Goal: Task Accomplishment & Management: Use online tool/utility

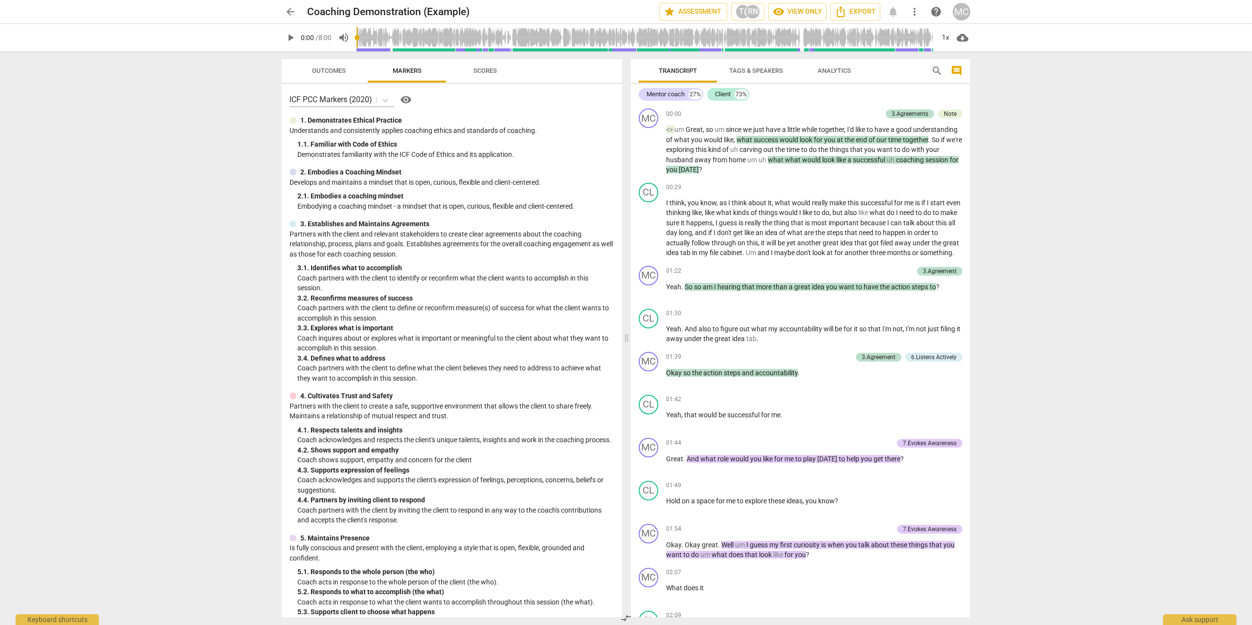
click at [293, 11] on span "arrow_back" at bounding box center [291, 12] width 12 height 12
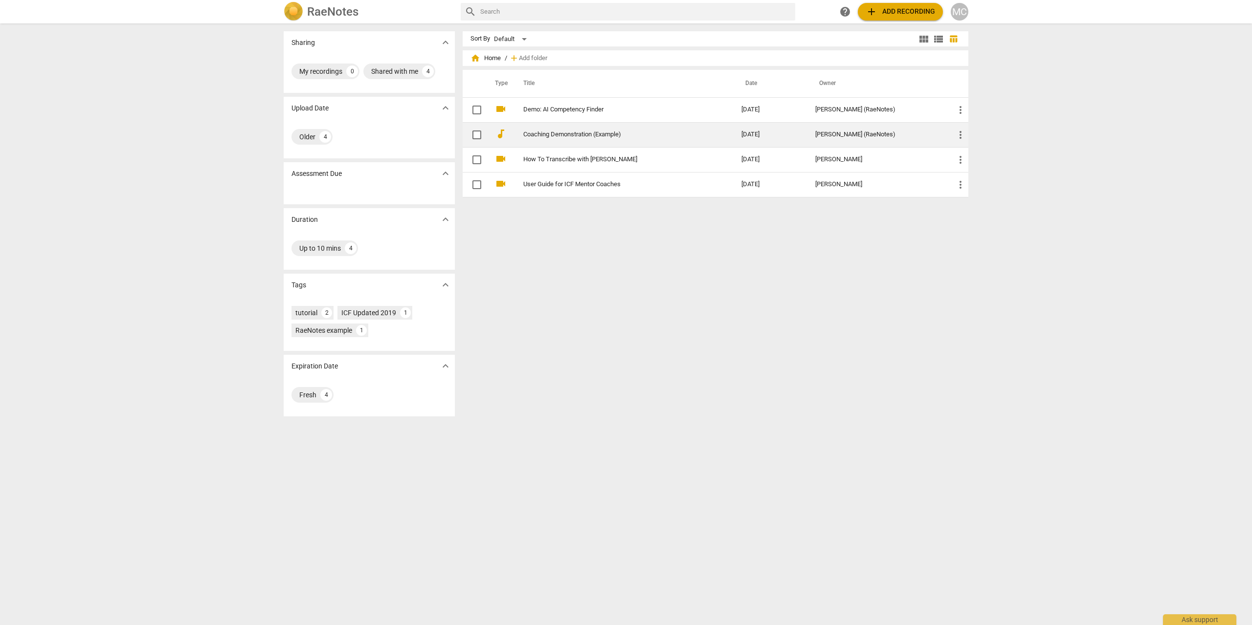
click at [959, 130] on span "more_vert" at bounding box center [960, 135] width 12 height 12
click at [701, 286] on div at bounding box center [626, 312] width 1252 height 625
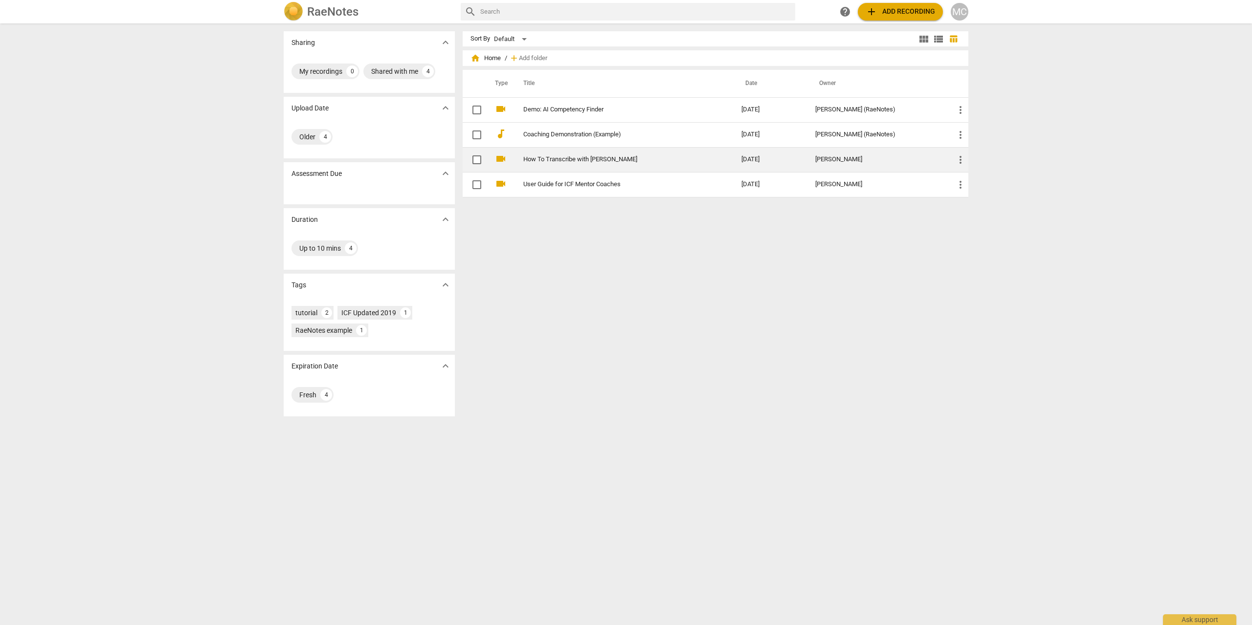
click at [578, 164] on td "How To Transcribe with RaeNotes" at bounding box center [622, 159] width 222 height 25
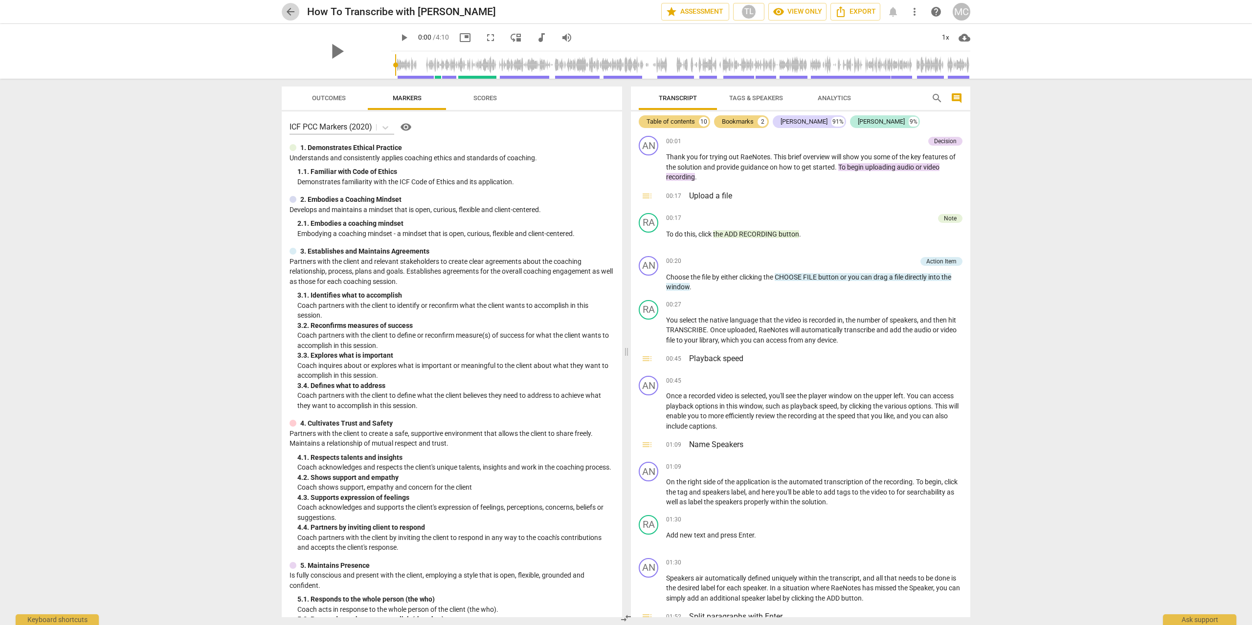
click at [295, 17] on span "arrow_back" at bounding box center [291, 12] width 12 height 12
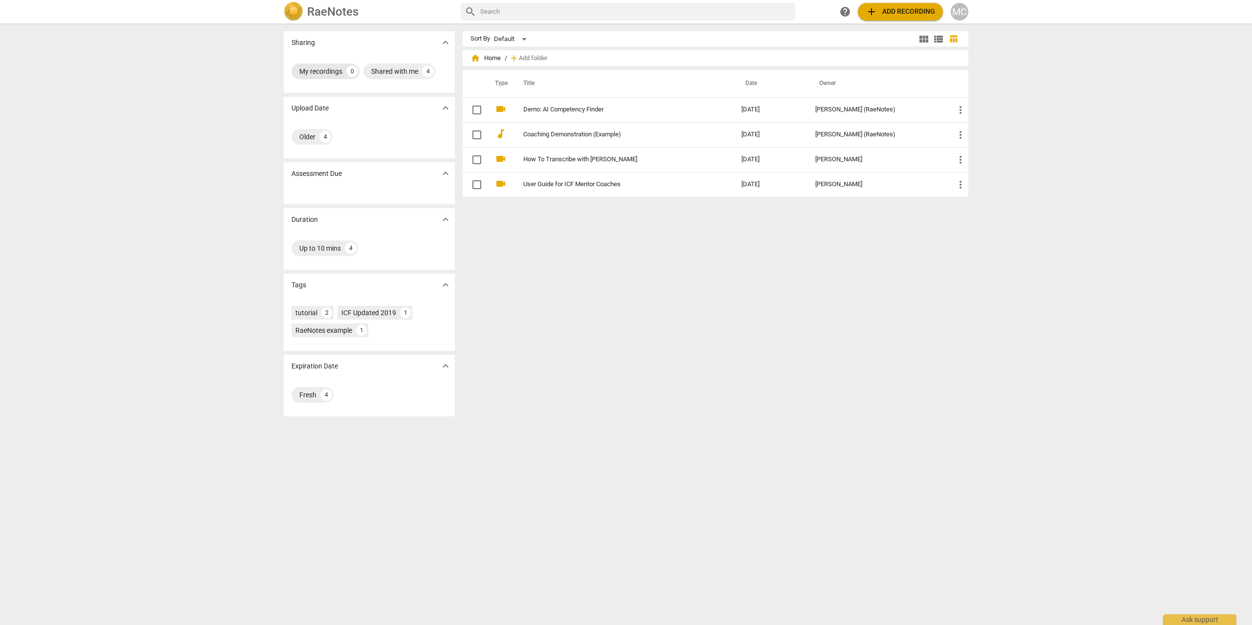
click at [333, 66] on div "My recordings" at bounding box center [320, 71] width 43 height 10
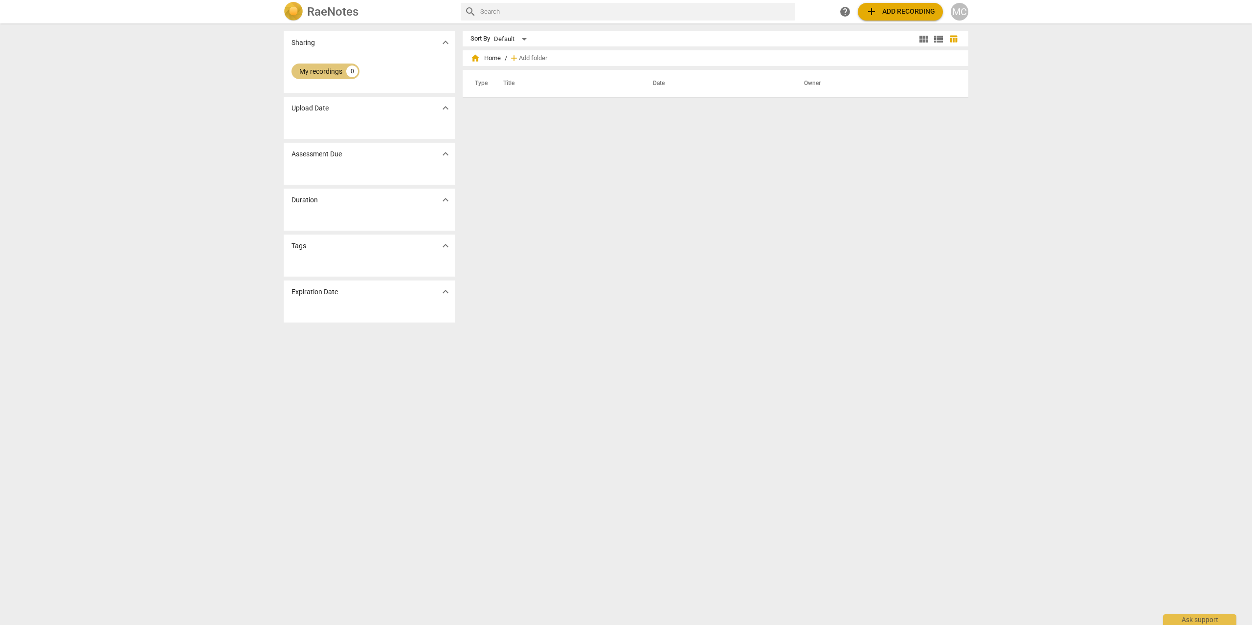
click at [333, 66] on div "My recordings" at bounding box center [320, 71] width 43 height 10
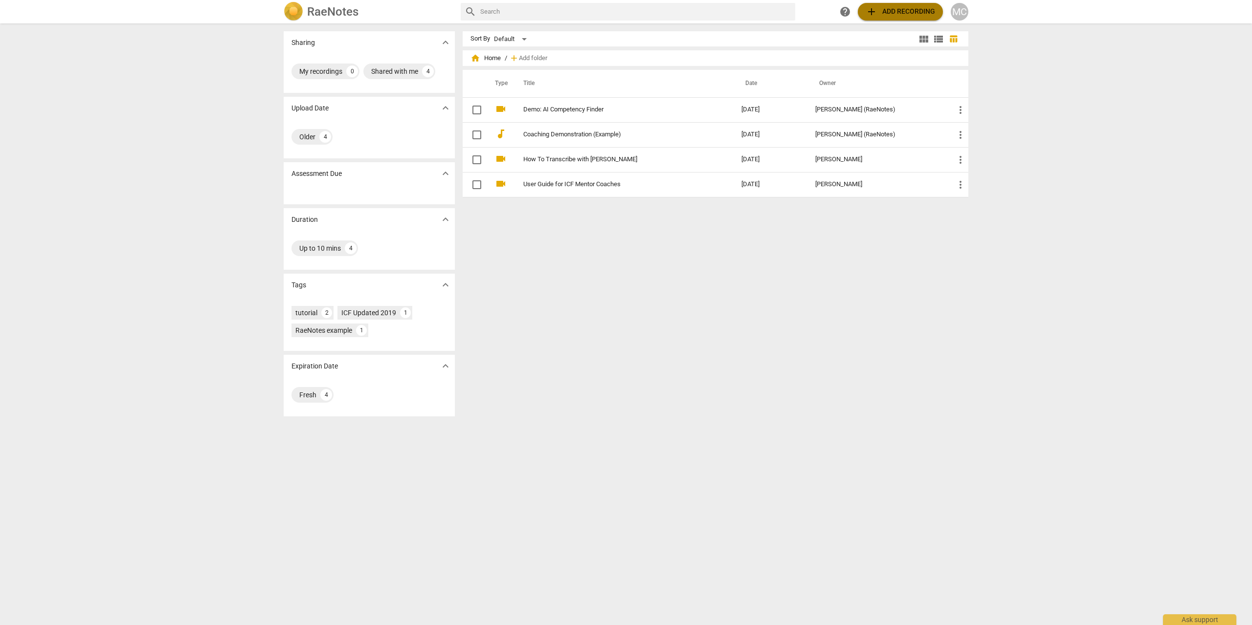
click at [927, 8] on span "add Add recording" at bounding box center [899, 12] width 69 height 12
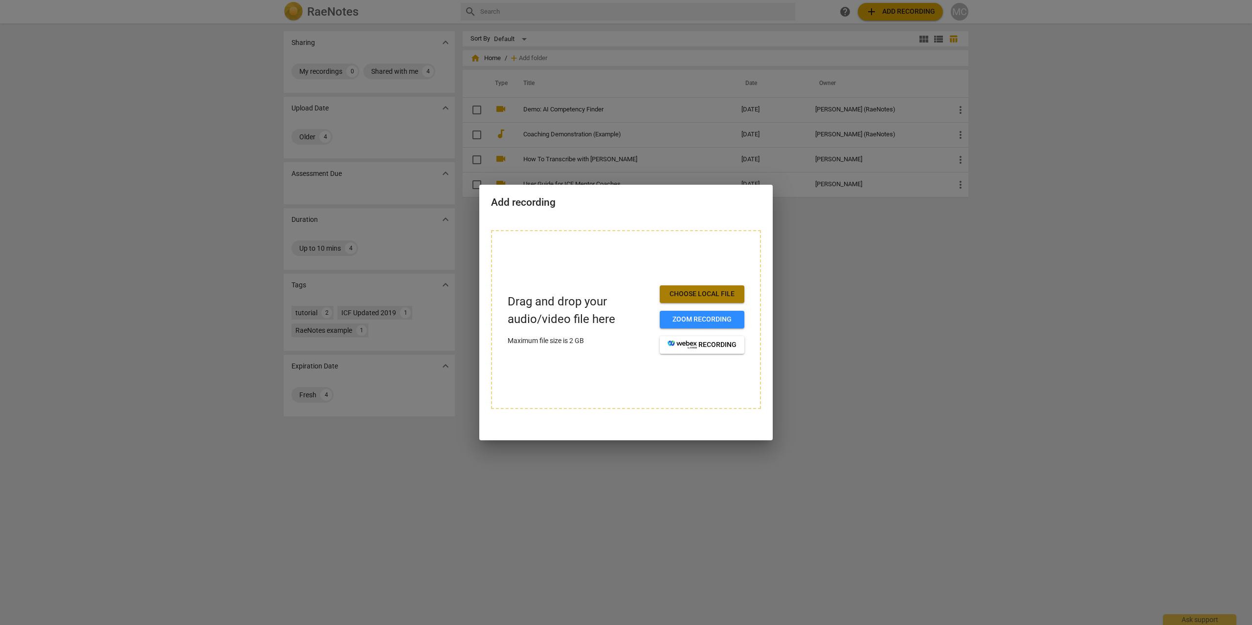
click at [711, 294] on span "Choose local file" at bounding box center [701, 294] width 69 height 10
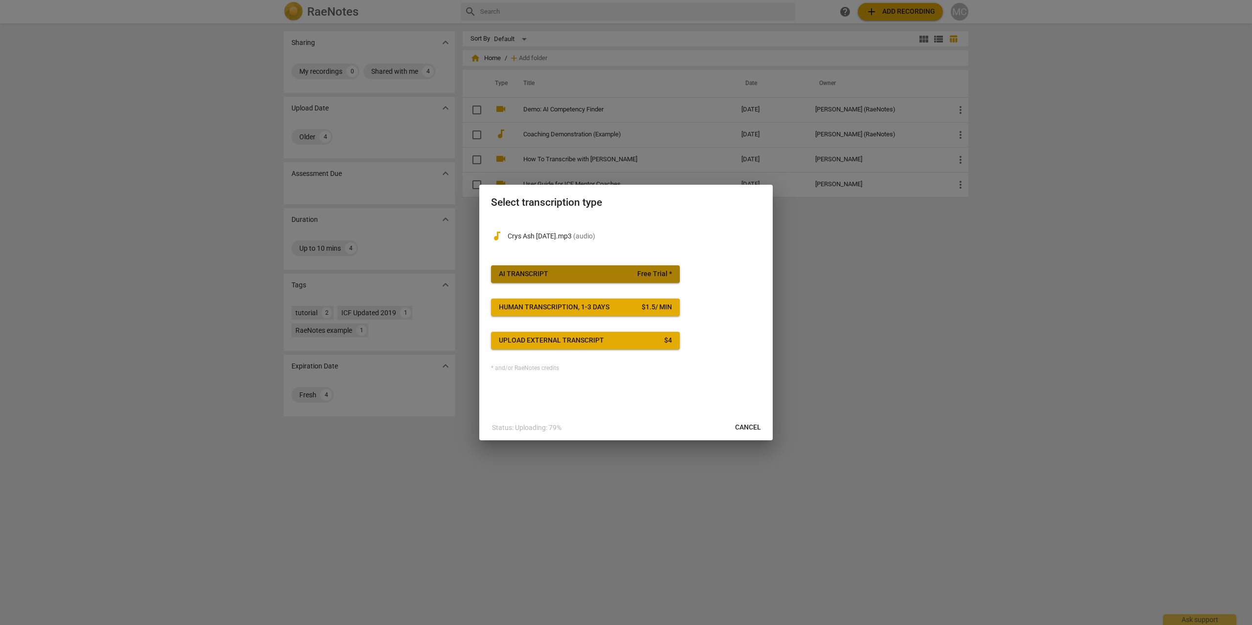
click at [653, 273] on span "Free Trial *" at bounding box center [654, 274] width 35 height 10
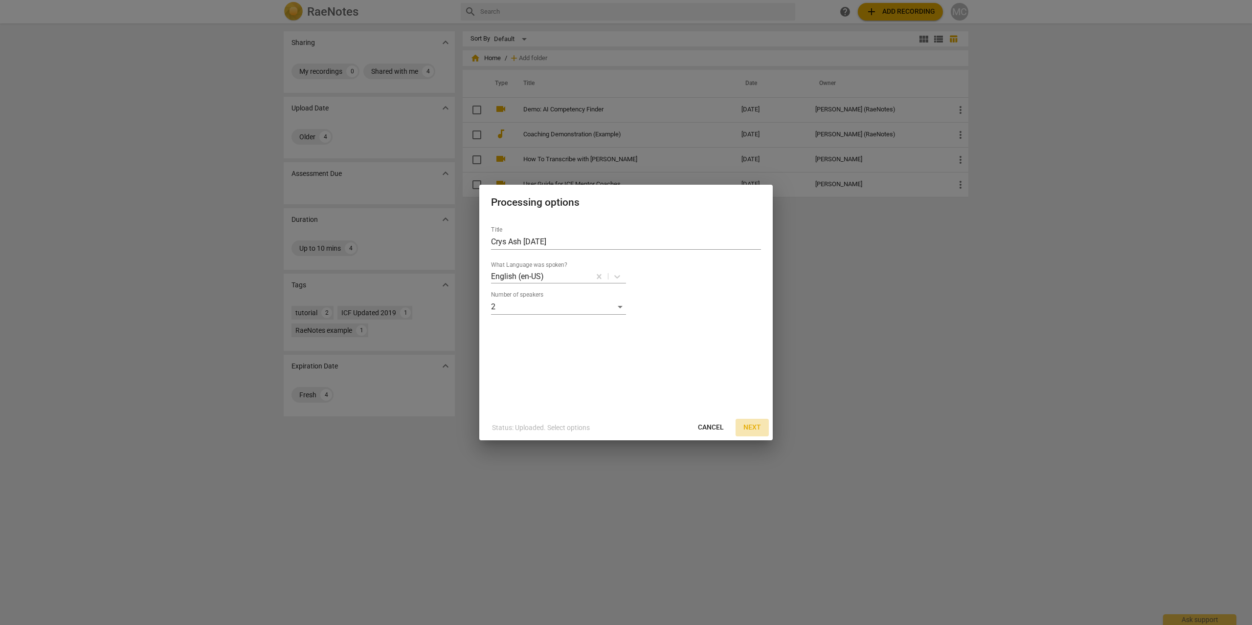
click at [753, 431] on span "Next" at bounding box center [752, 428] width 18 height 10
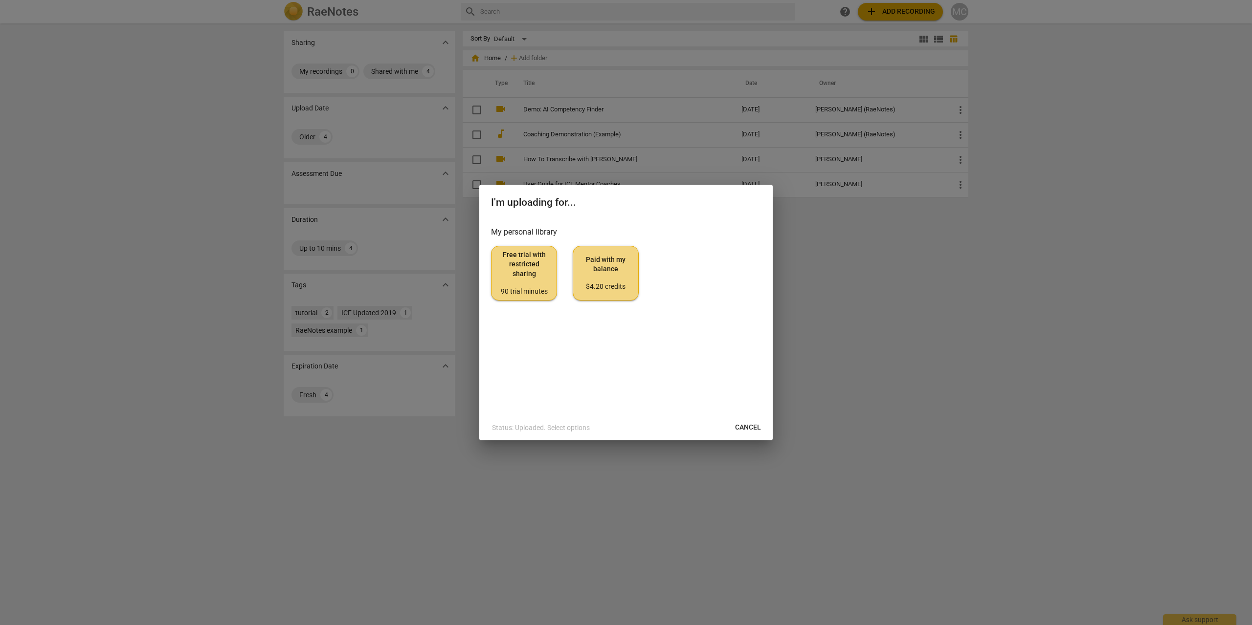
click at [520, 276] on span "Free trial with restricted sharing 90 trial minutes" at bounding box center [523, 273] width 49 height 46
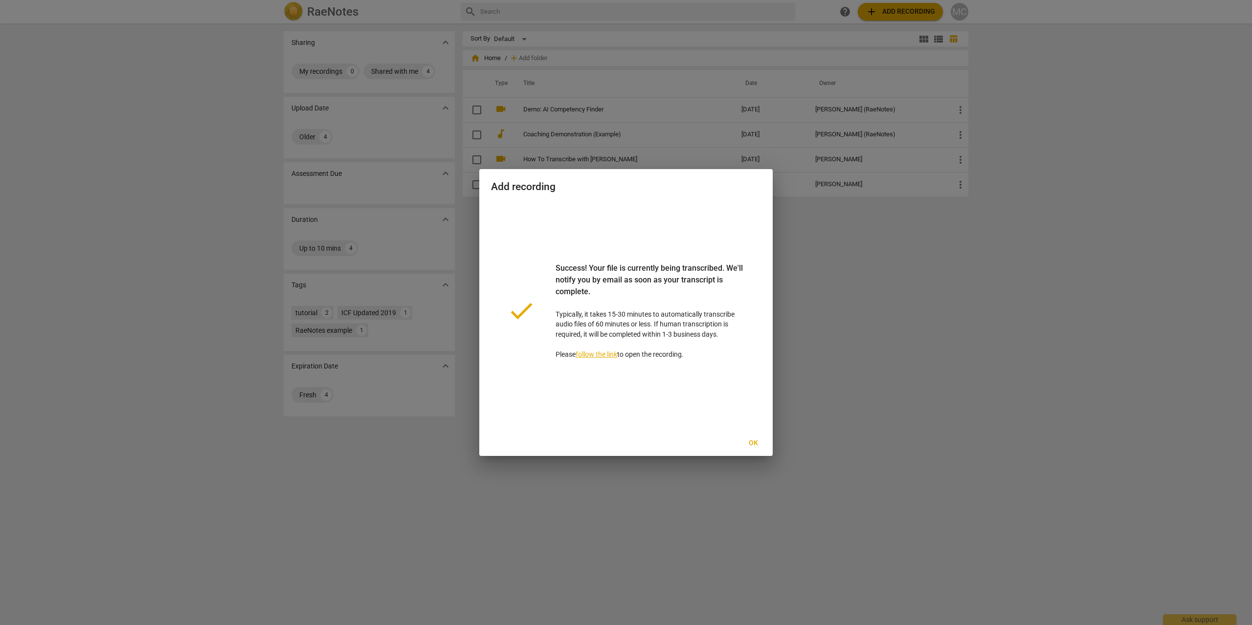
click at [752, 444] on span "Ok" at bounding box center [753, 444] width 16 height 10
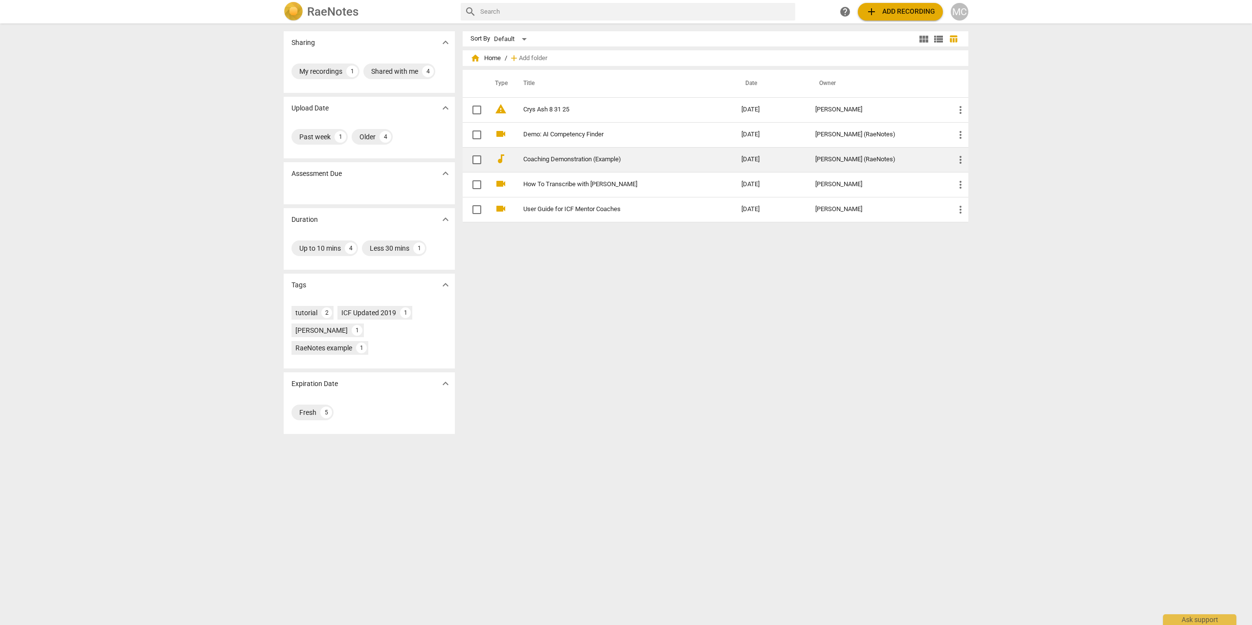
click at [582, 162] on link "Coaching Demonstration (Example)" at bounding box center [614, 159] width 183 height 7
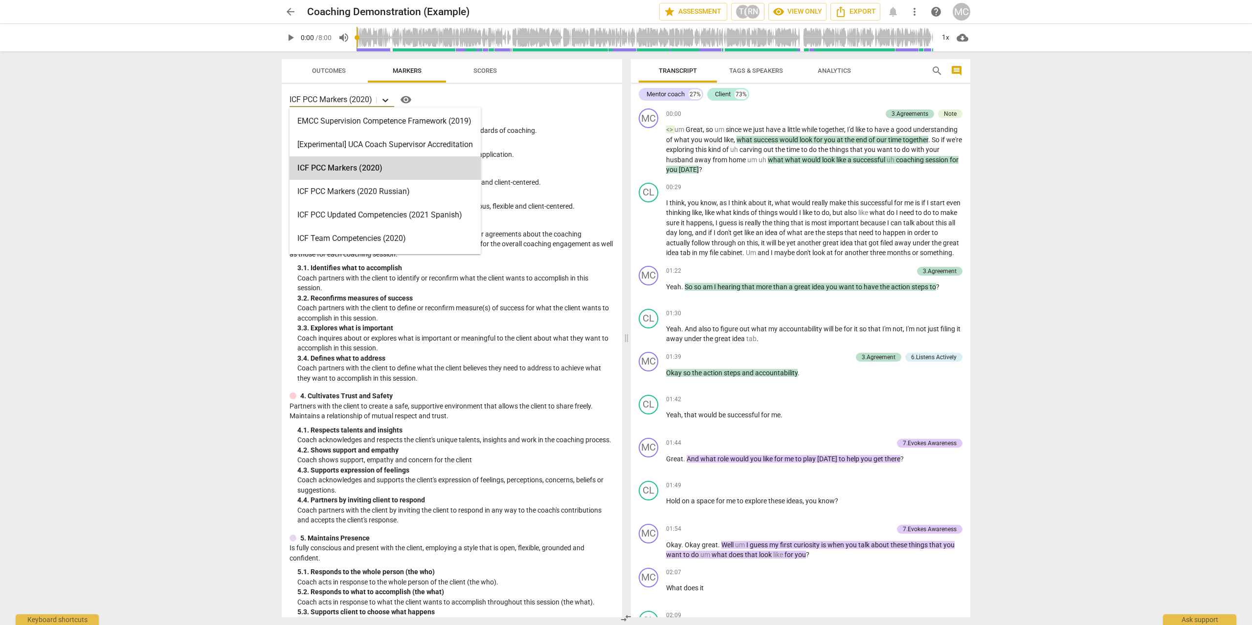
click at [389, 100] on icon at bounding box center [385, 100] width 10 height 10
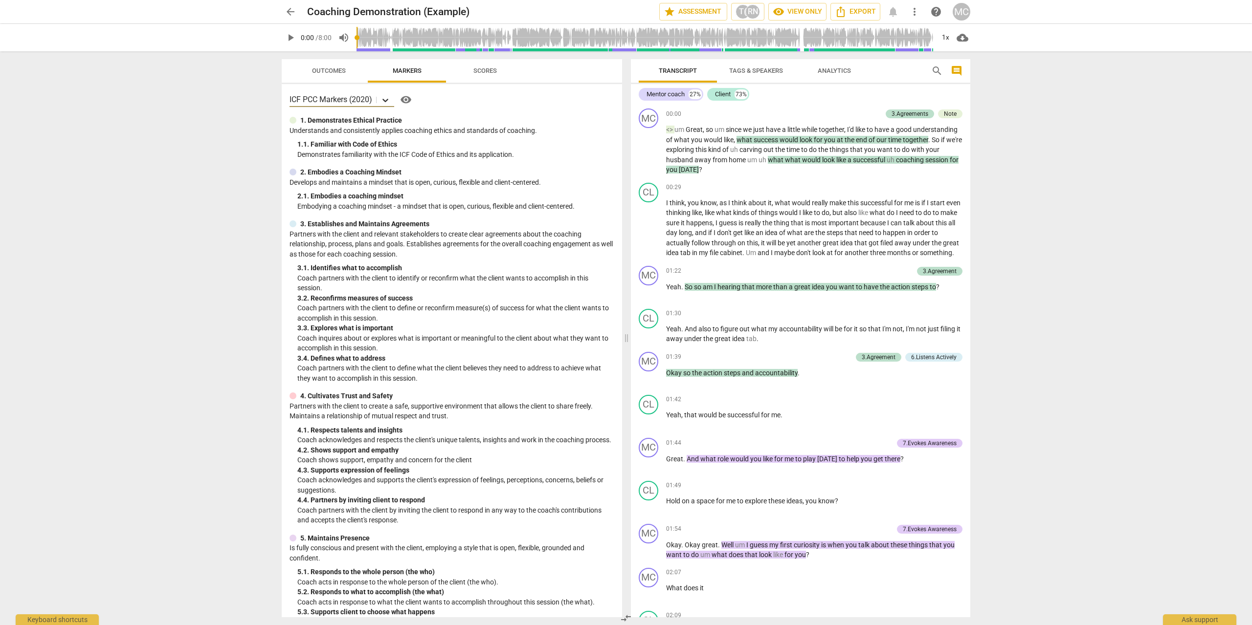
click at [389, 100] on icon at bounding box center [385, 100] width 10 height 10
click at [326, 69] on span "Outcomes" at bounding box center [329, 70] width 34 height 7
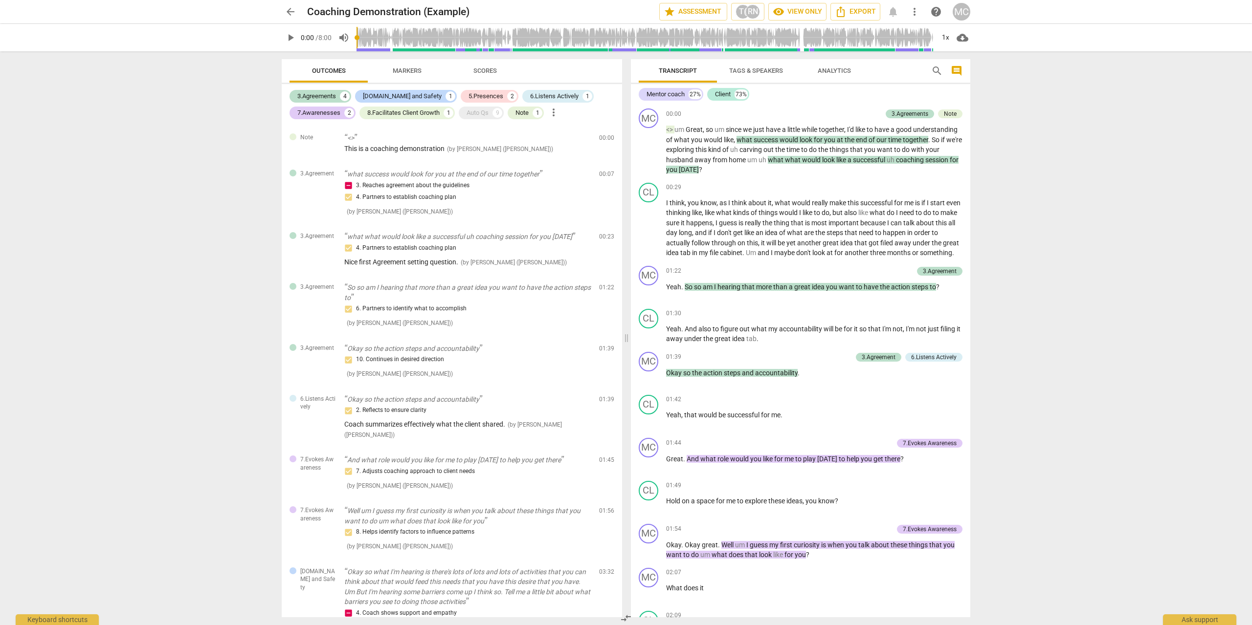
click at [394, 69] on span "Markers" at bounding box center [407, 70] width 29 height 7
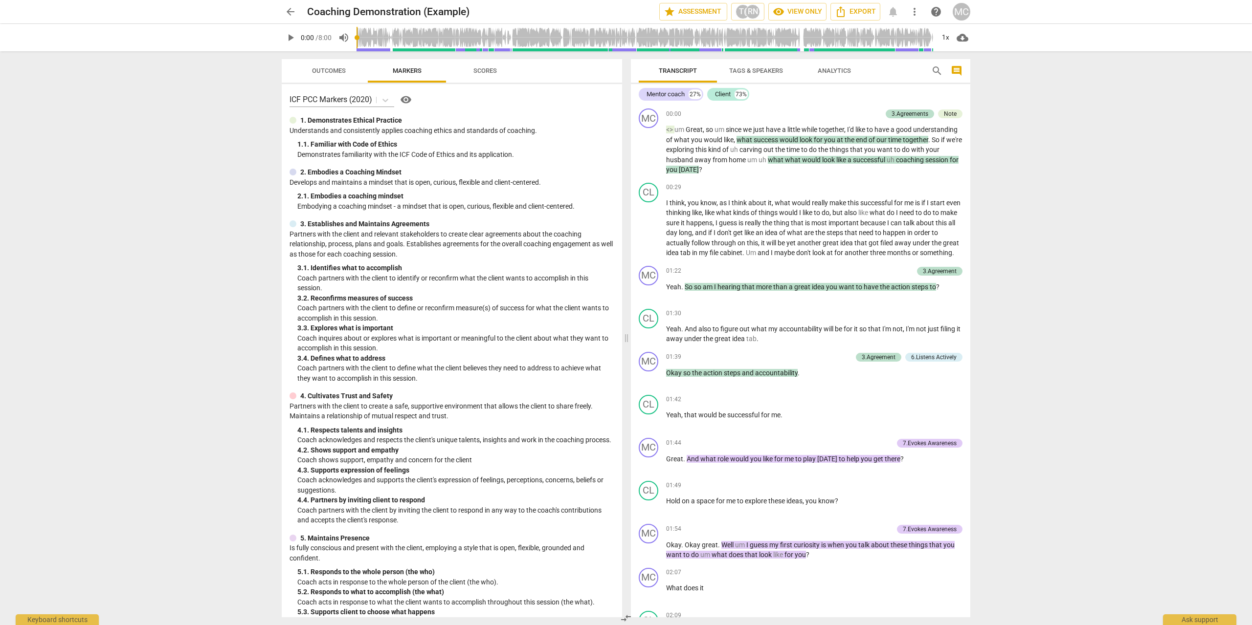
click at [488, 70] on span "Scores" at bounding box center [484, 70] width 23 height 7
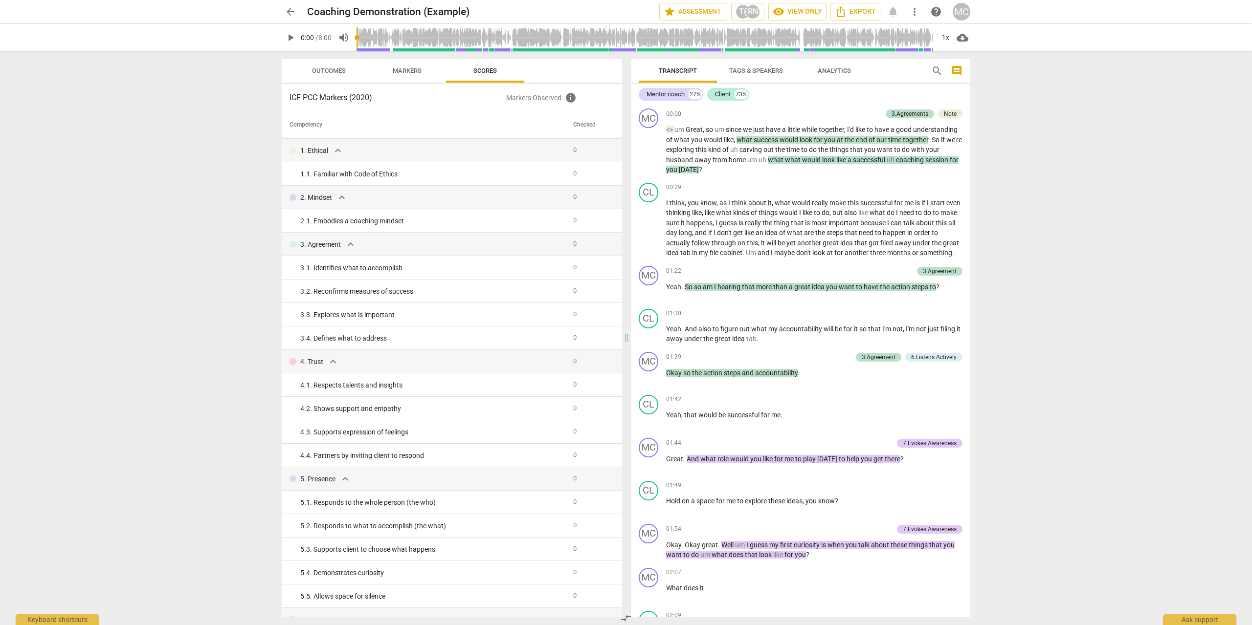
click at [403, 76] on span "Markers" at bounding box center [407, 71] width 52 height 13
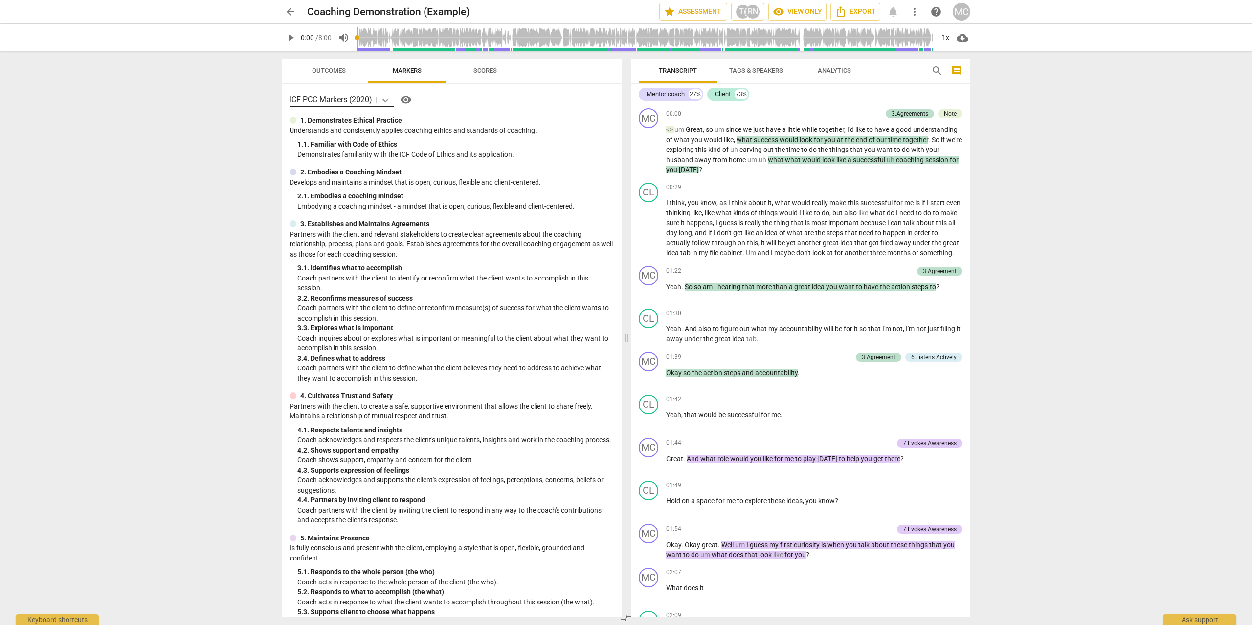
click at [388, 101] on icon at bounding box center [385, 100] width 10 height 10
click at [290, 10] on span "arrow_back" at bounding box center [291, 12] width 12 height 12
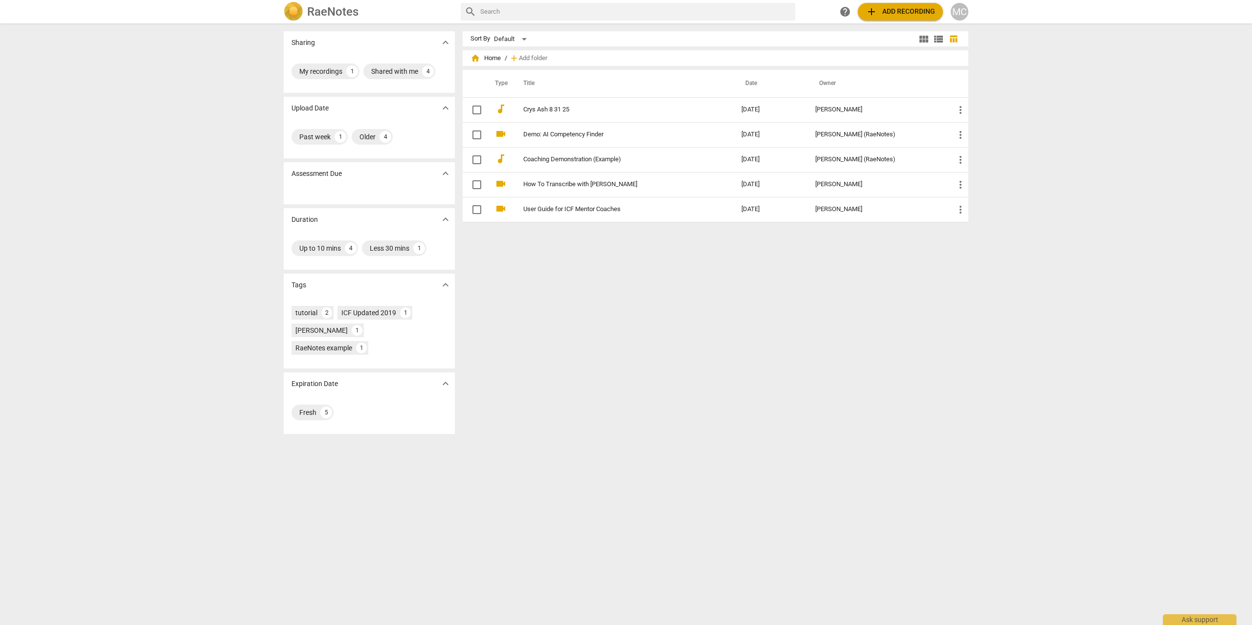
click at [321, 14] on h2 "RaeNotes" at bounding box center [332, 12] width 51 height 14
click at [442, 172] on span "expand_more" at bounding box center [445, 174] width 12 height 12
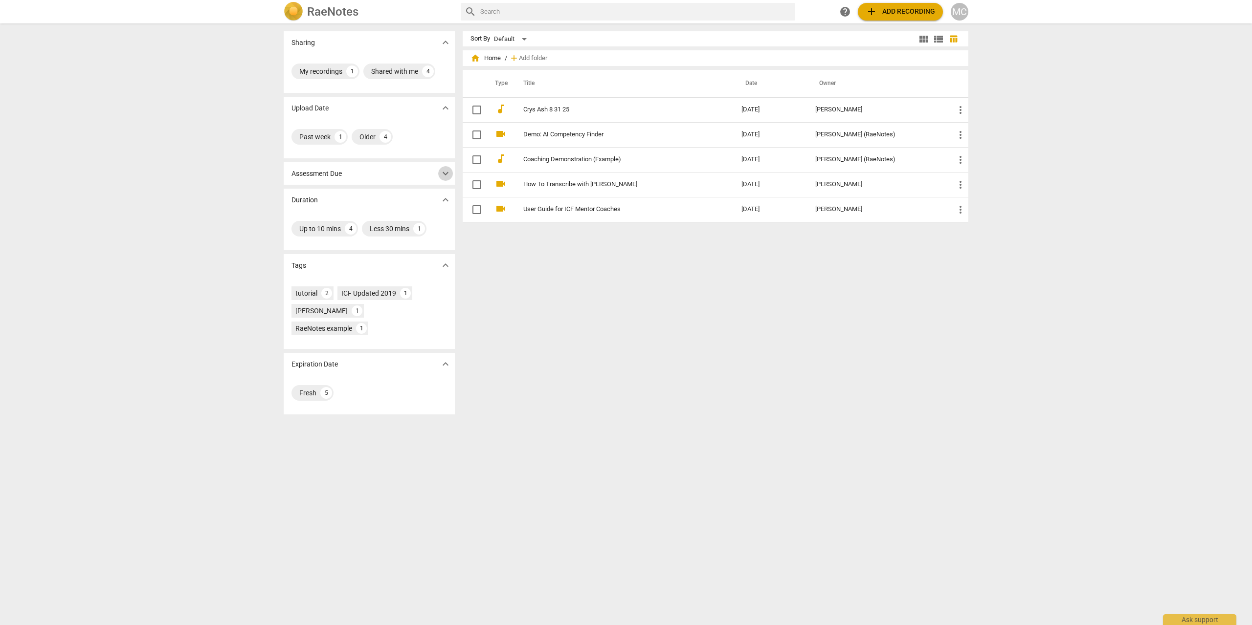
click at [442, 172] on span "expand_more" at bounding box center [445, 174] width 12 height 12
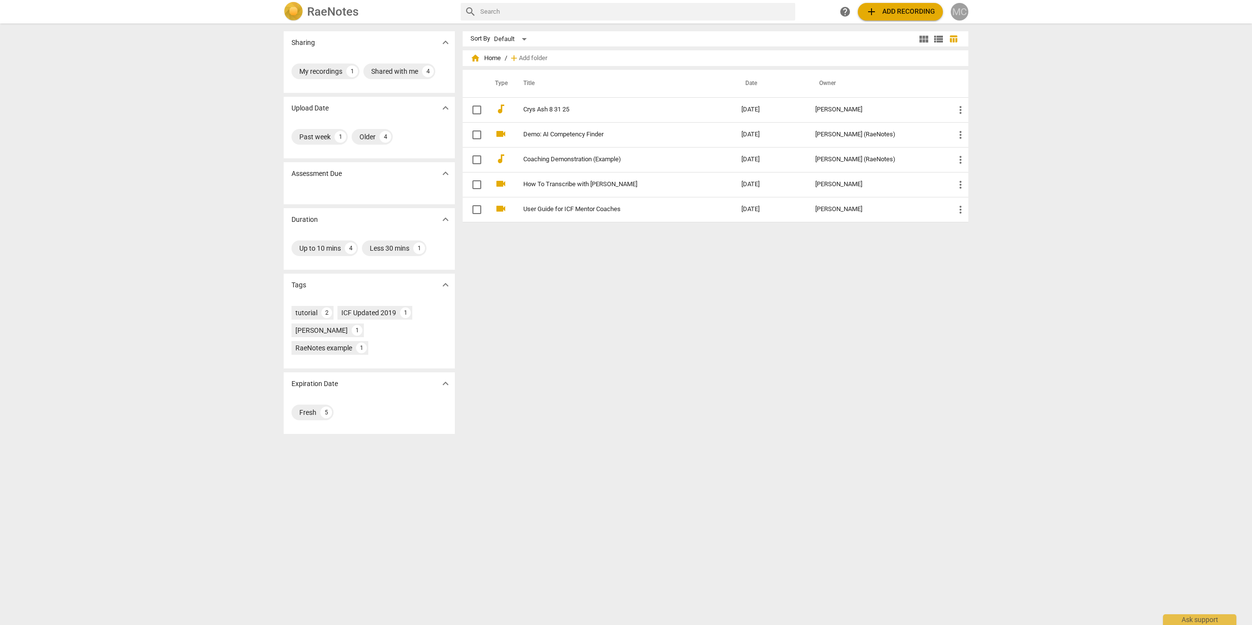
click at [956, 13] on div "MC" at bounding box center [959, 12] width 18 height 18
click at [1117, 90] on div at bounding box center [626, 312] width 1252 height 625
click at [487, 58] on span "home Home" at bounding box center [485, 58] width 30 height 10
click at [475, 58] on span "home" at bounding box center [475, 58] width 10 height 10
click at [541, 111] on link "Crys Ash 8 31 25" at bounding box center [614, 109] width 183 height 7
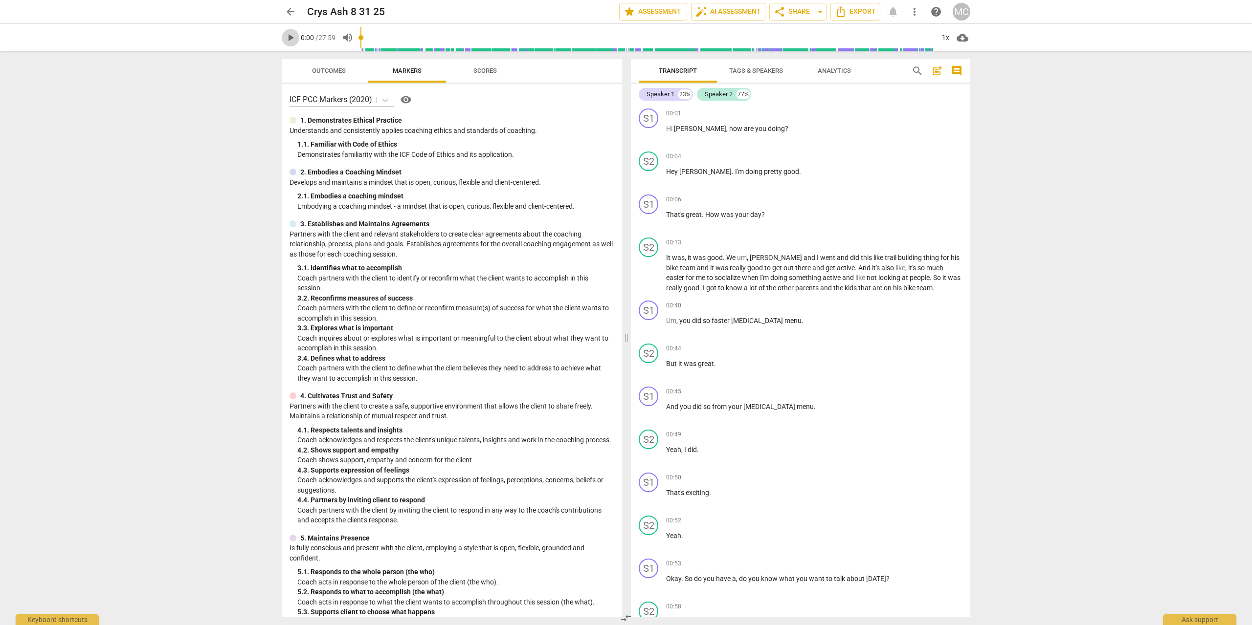
click at [290, 43] on span "play_arrow" at bounding box center [291, 38] width 12 height 12
click at [290, 39] on span "pause" at bounding box center [291, 38] width 12 height 12
type input "3"
click at [747, 70] on span "Tags & Speakers" at bounding box center [756, 70] width 54 height 7
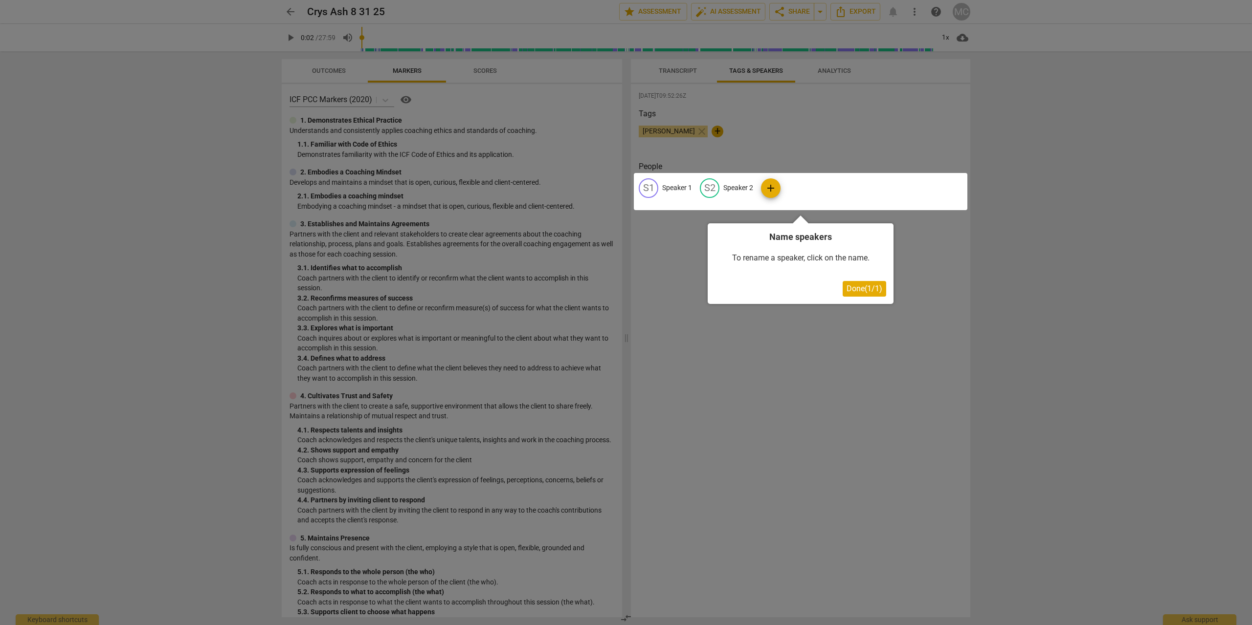
click at [677, 68] on div at bounding box center [626, 312] width 1252 height 625
click at [668, 188] on div at bounding box center [800, 191] width 333 height 37
click at [858, 287] on span "Done ( 1 / 1 )" at bounding box center [864, 288] width 36 height 9
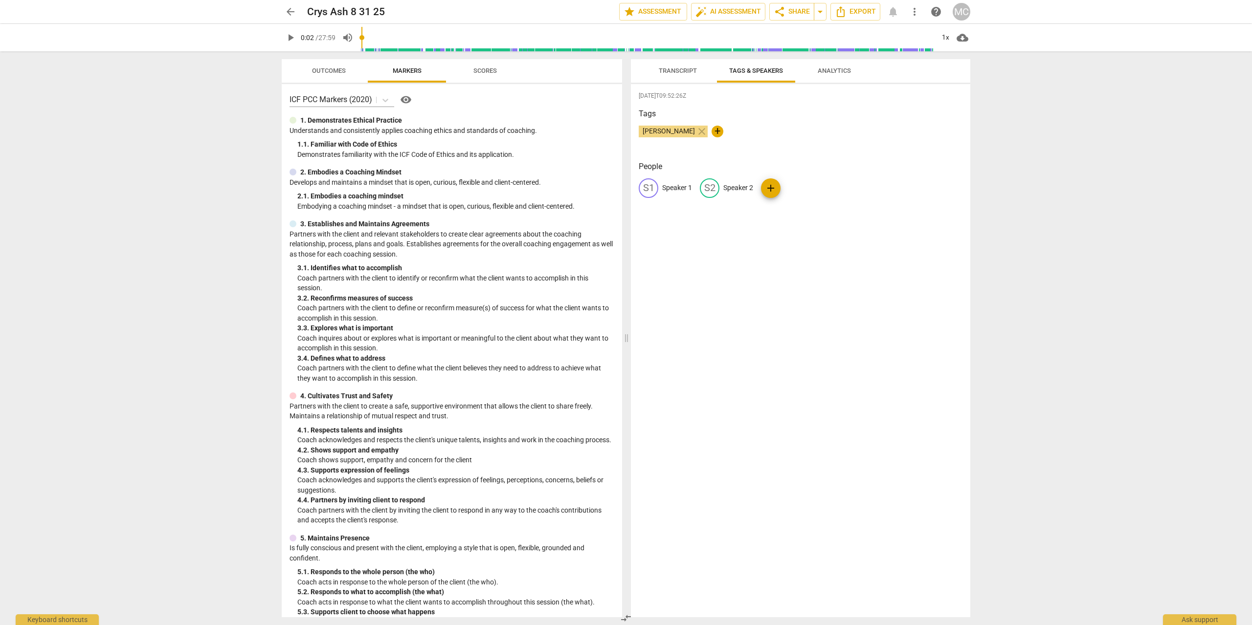
click at [670, 191] on p "Speaker 1" at bounding box center [677, 188] width 30 height 10
click at [686, 68] on span "Transcript" at bounding box center [678, 70] width 38 height 7
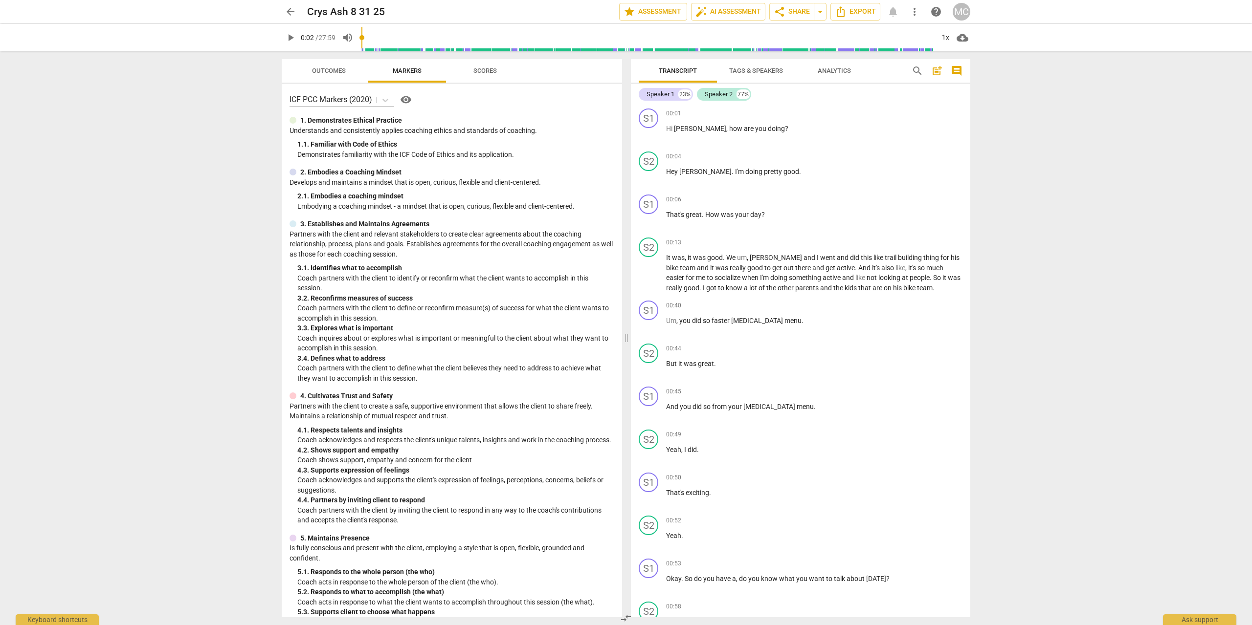
click at [743, 71] on span "Tags & Speakers" at bounding box center [756, 70] width 54 height 7
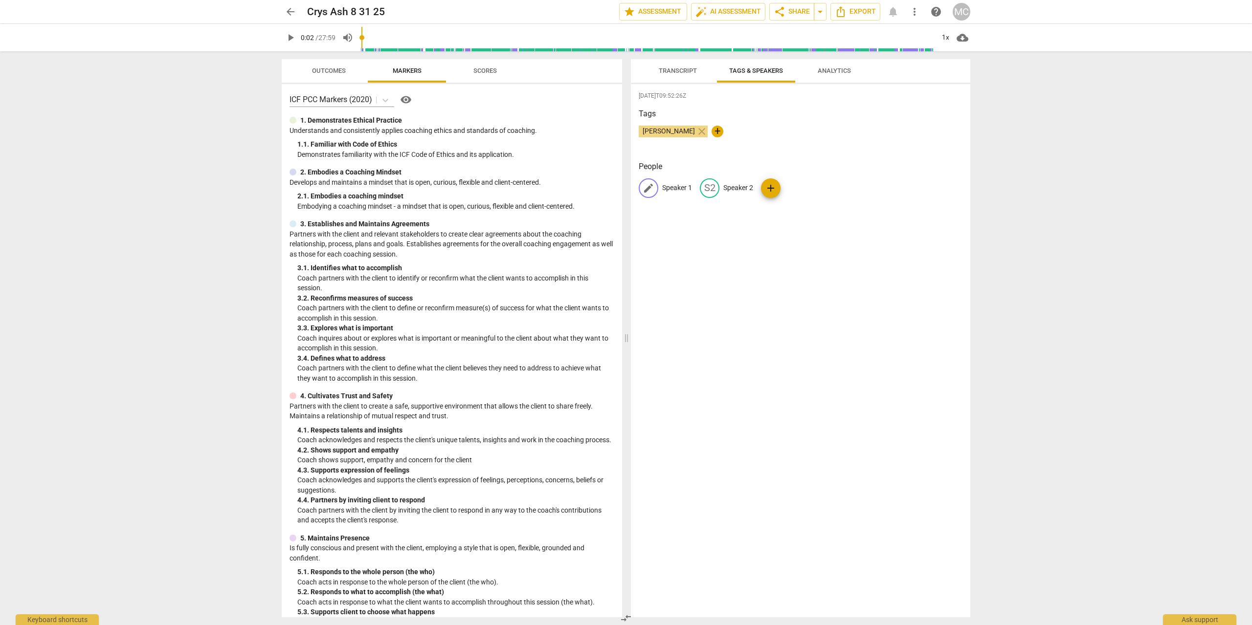
click at [668, 188] on p "Speaker 1" at bounding box center [677, 188] width 30 height 10
type input "Crys"
click at [711, 224] on div "2025-10-08T09:52:26Z Tags Melisa Cohen close + People edit Crys delete S2 Speak…" at bounding box center [800, 350] width 339 height 533
click at [805, 189] on div "CR Crys S2 Speaker 2 add" at bounding box center [800, 191] width 324 height 27
click at [725, 192] on p "Speaker 2" at bounding box center [722, 188] width 30 height 10
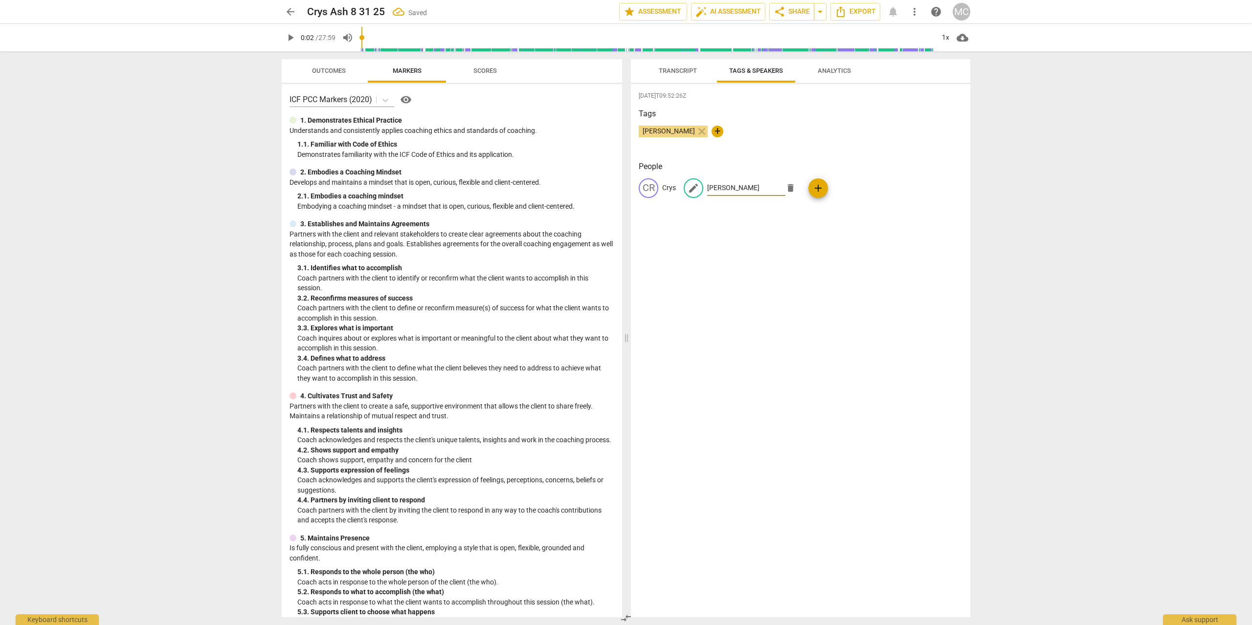
type input "[PERSON_NAME]"
click at [715, 257] on div "2025-10-08T09:52:26Z Tags Melisa Cohen close + People CR Crys edit Katie delete…" at bounding box center [800, 350] width 339 height 533
click at [678, 73] on span "Transcript" at bounding box center [678, 70] width 38 height 7
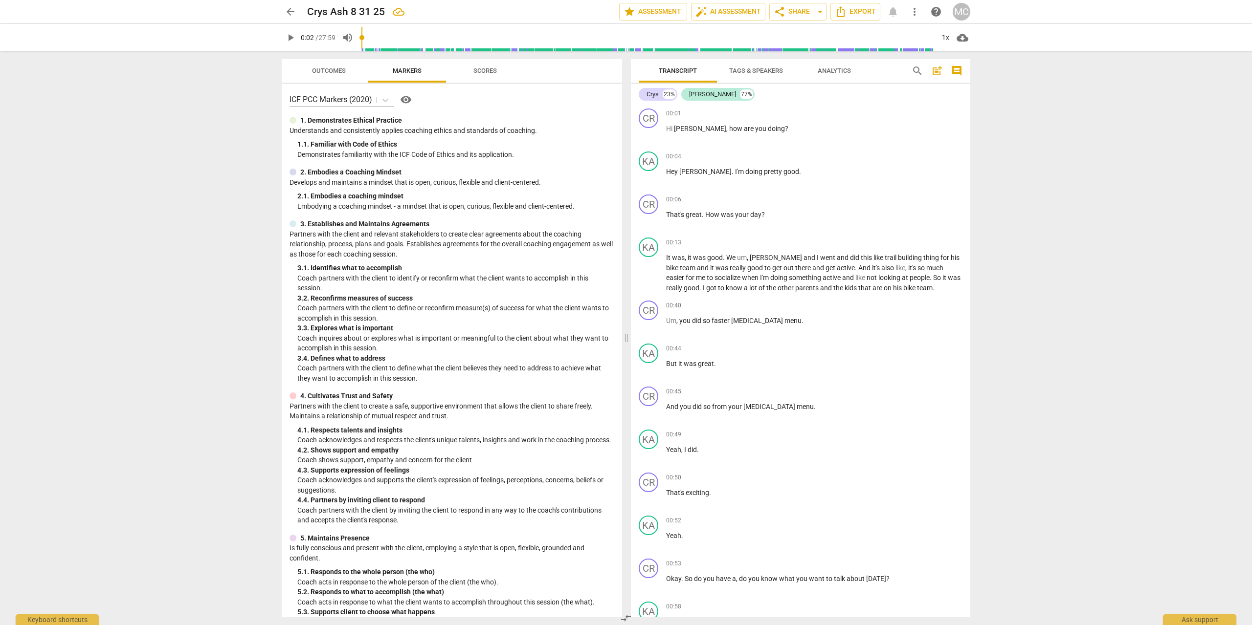
click at [832, 69] on span "Analytics" at bounding box center [833, 70] width 33 height 7
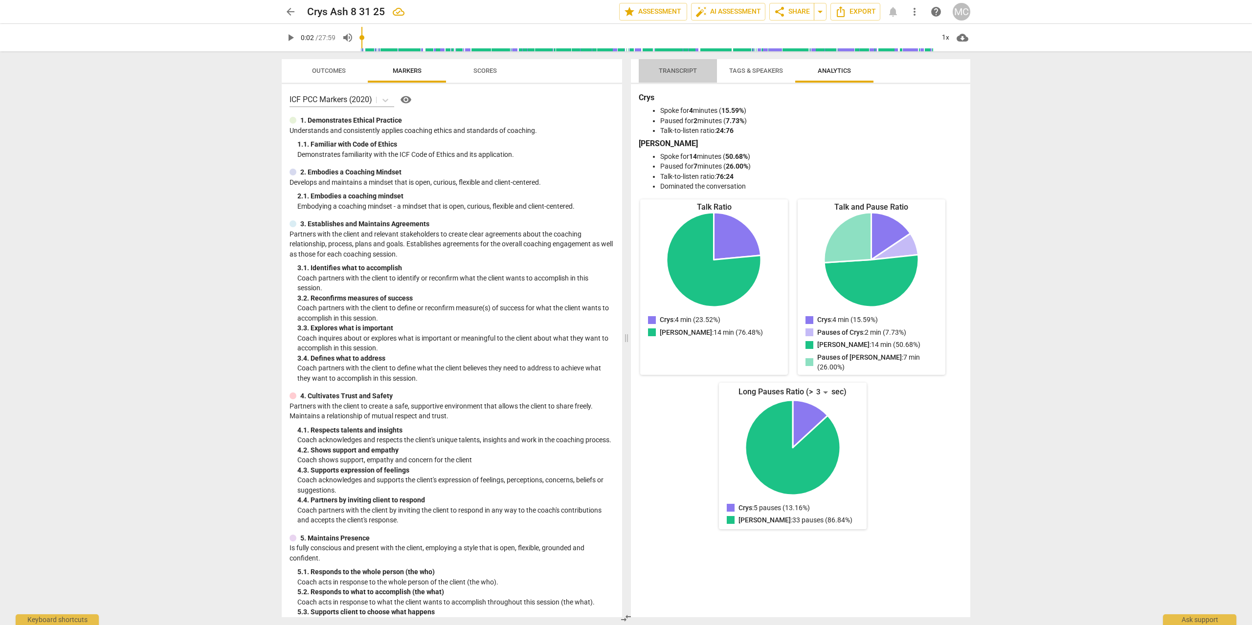
click at [684, 78] on button "Transcript" at bounding box center [677, 70] width 78 height 23
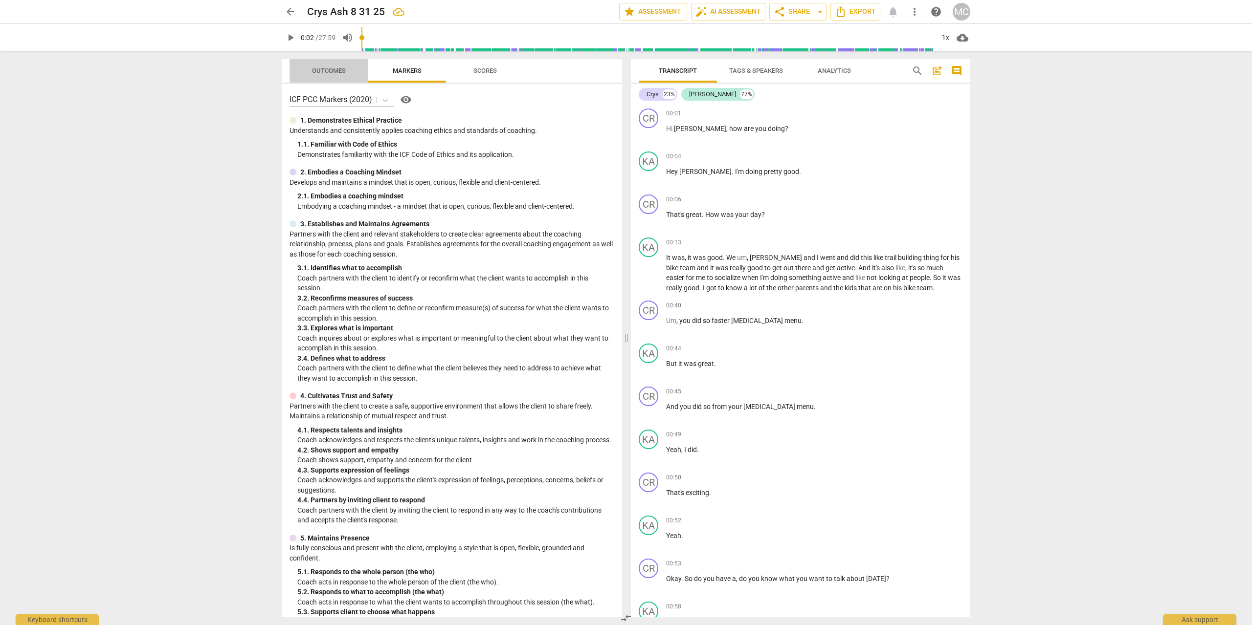
click at [337, 75] on span "Outcomes" at bounding box center [328, 71] width 57 height 13
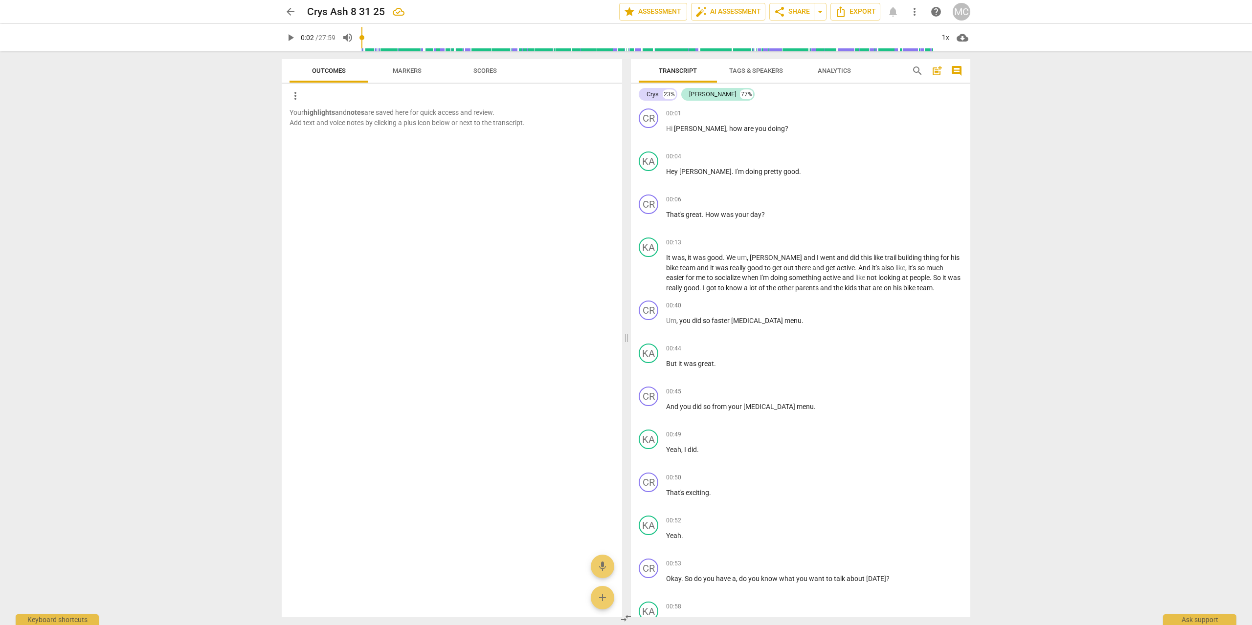
click at [424, 68] on span "Markers" at bounding box center [407, 71] width 52 height 13
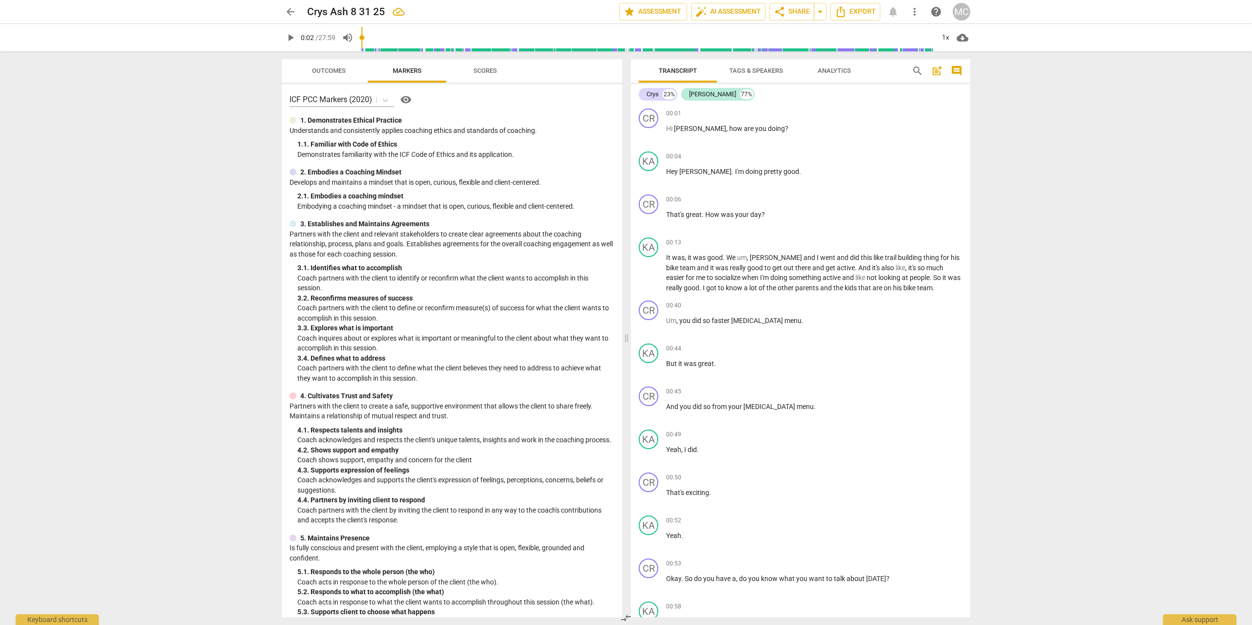
click at [495, 67] on span "Scores" at bounding box center [484, 70] width 23 height 7
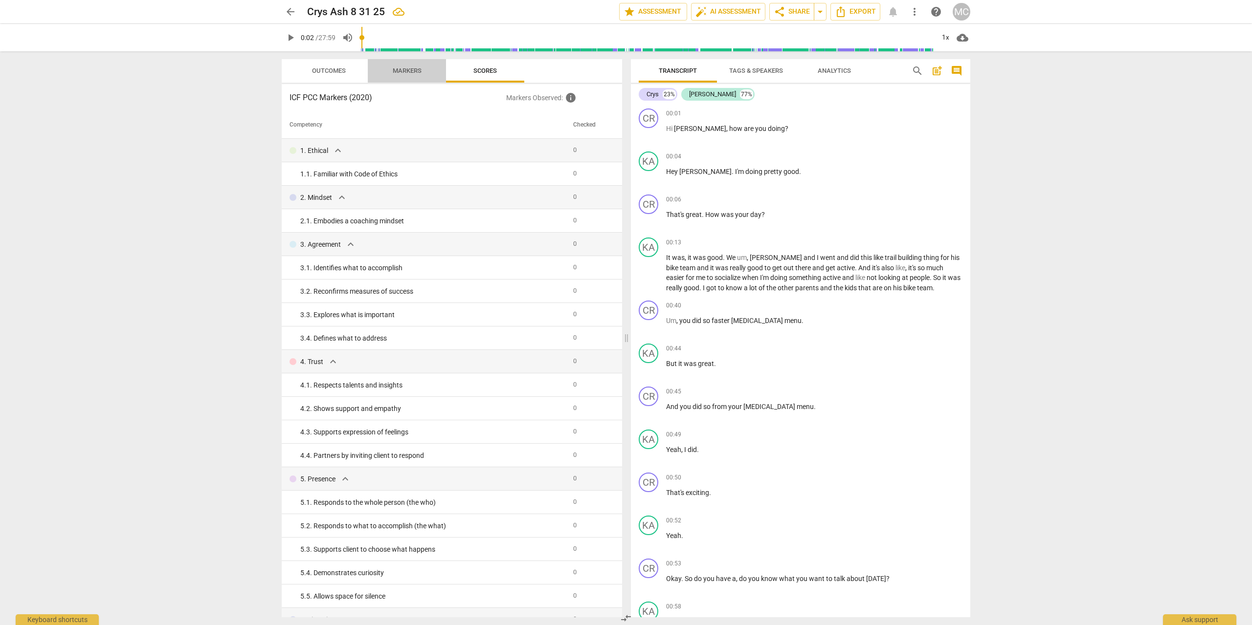
click at [396, 76] on span "Markers" at bounding box center [407, 71] width 52 height 13
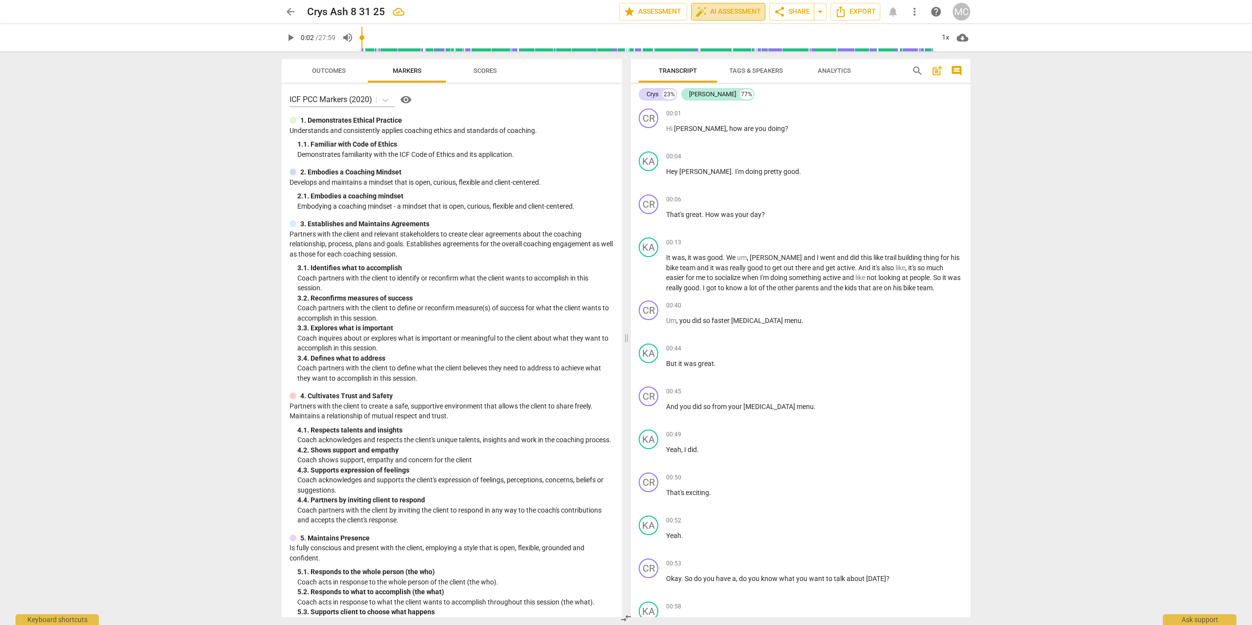
click at [712, 13] on span "auto_fix_high AI Assessment" at bounding box center [728, 12] width 66 height 12
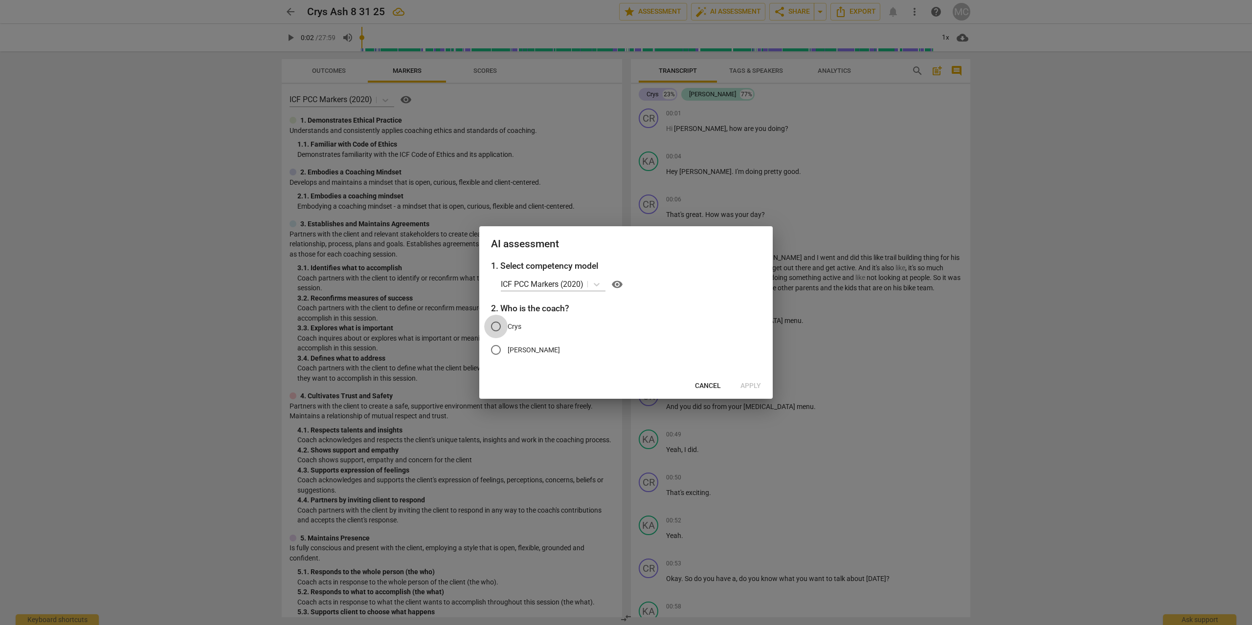
click at [500, 325] on input "Crys" at bounding box center [495, 326] width 23 height 23
radio input "true"
click at [748, 388] on span "Apply" at bounding box center [750, 386] width 21 height 10
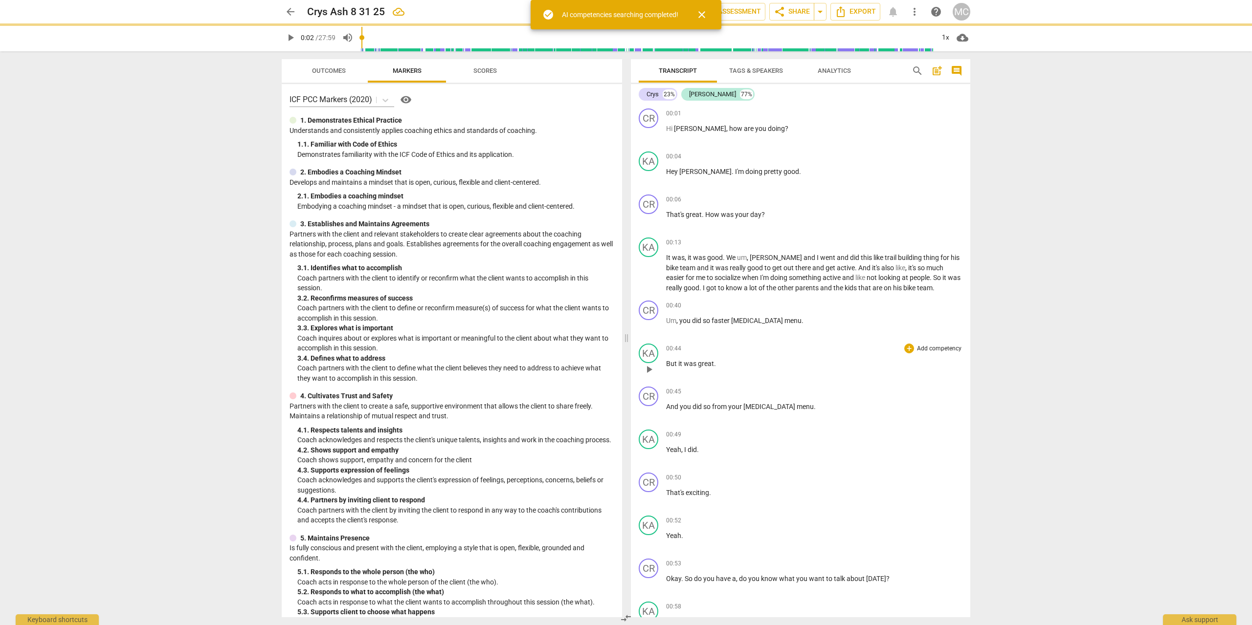
type input "3"
